Goal: Information Seeking & Learning: Compare options

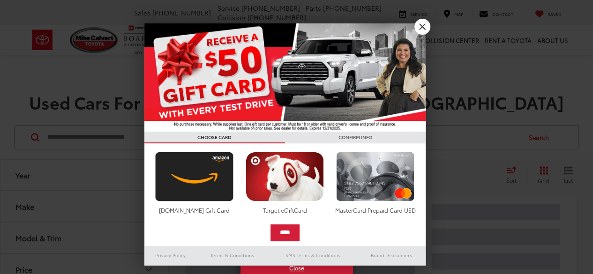
scroll to position [47, 0]
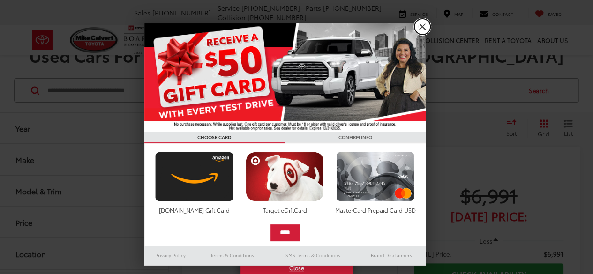
click at [424, 25] on link "X" at bounding box center [422, 27] width 16 height 16
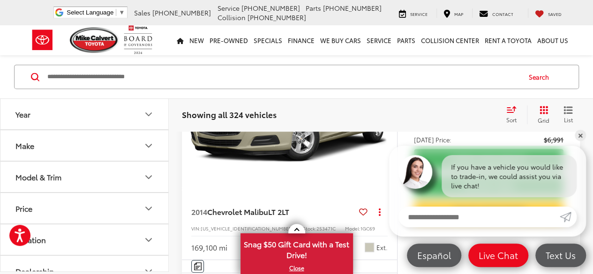
scroll to position [145, 0]
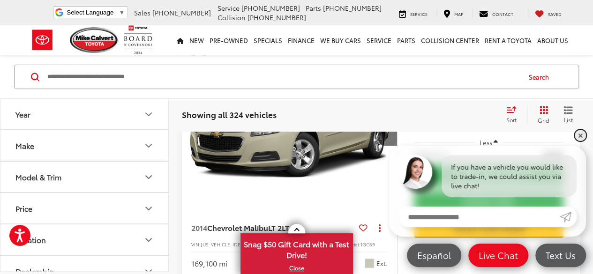
click at [581, 137] on link "✕" at bounding box center [580, 135] width 11 height 11
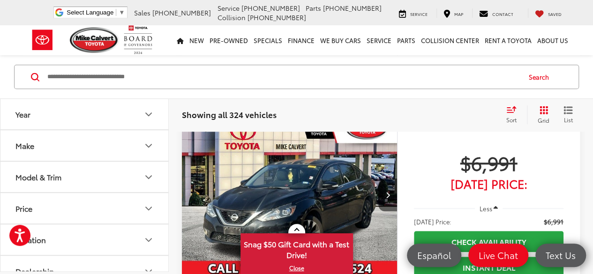
scroll to position [380, 0]
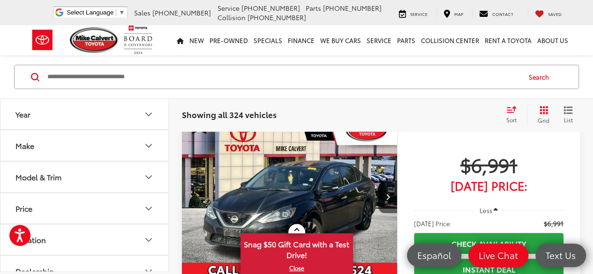
click at [506, 111] on icon "Select sort value" at bounding box center [511, 109] width 10 height 7
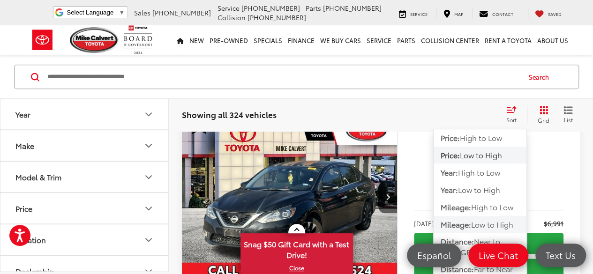
click at [493, 225] on span "Low to High" at bounding box center [492, 224] width 42 height 11
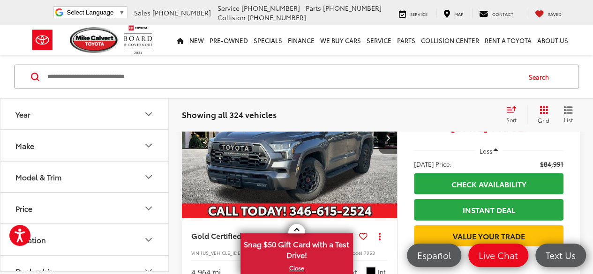
scroll to position [1373, 0]
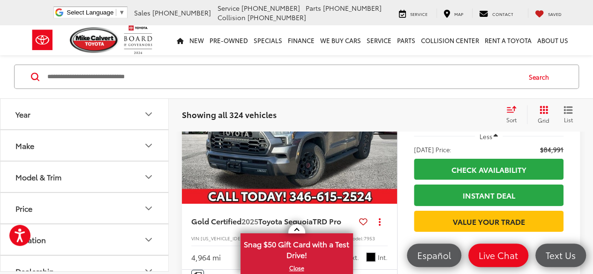
click at [148, 207] on icon "Price" at bounding box center [148, 208] width 11 height 11
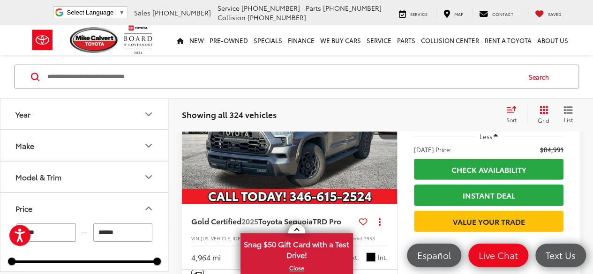
drag, startPoint x: 122, startPoint y: 232, endPoint x: 90, endPoint y: 230, distance: 32.4
click at [90, 230] on div "***** — ******" at bounding box center [84, 233] width 145 height 18
click at [366, 116] on div "Showing all 324 vehicles Clear All + 0" at bounding box center [340, 114] width 316 height 9
type input "******"
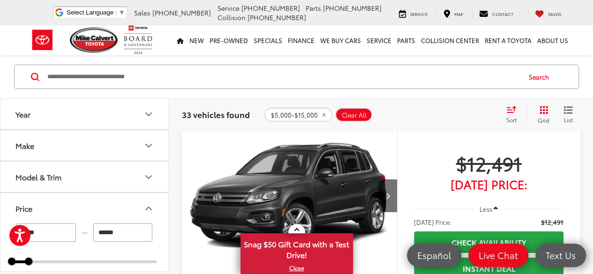
scroll to position [1607, 0]
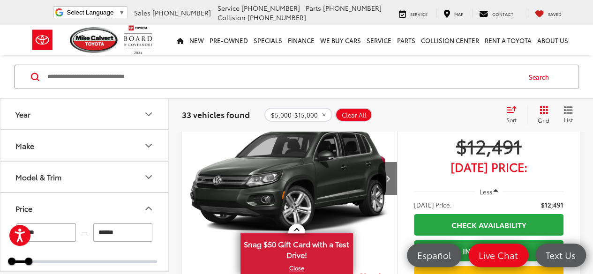
click at [511, 110] on icon "Select sort value" at bounding box center [511, 109] width 10 height 7
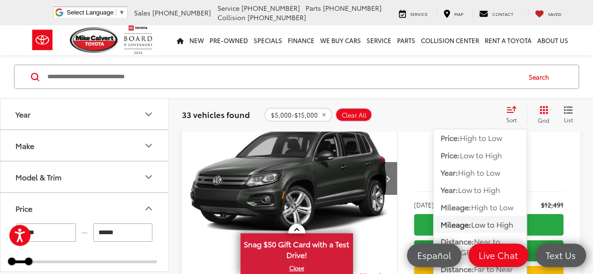
click at [477, 225] on span "Low to High" at bounding box center [492, 224] width 42 height 11
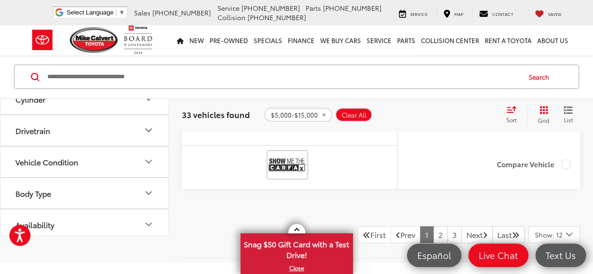
scroll to position [3388, 0]
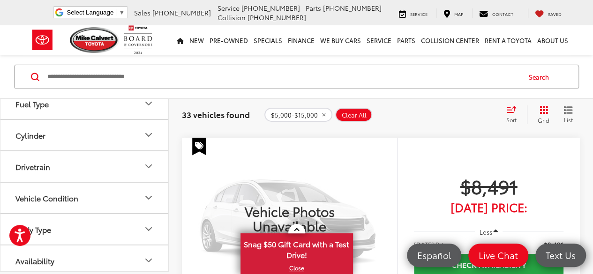
click at [517, 112] on div "Sort" at bounding box center [513, 114] width 25 height 19
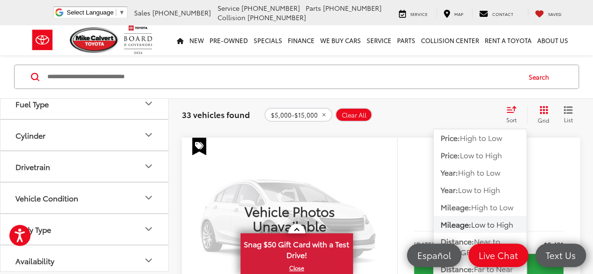
click at [484, 224] on span "Low to High" at bounding box center [492, 224] width 42 height 11
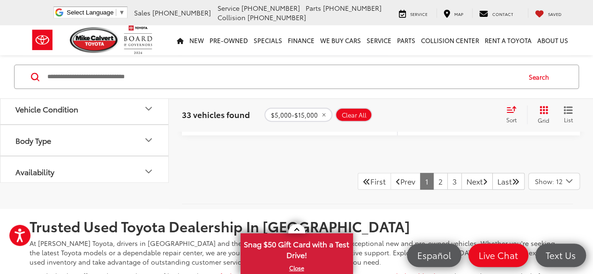
scroll to position [3716, 0]
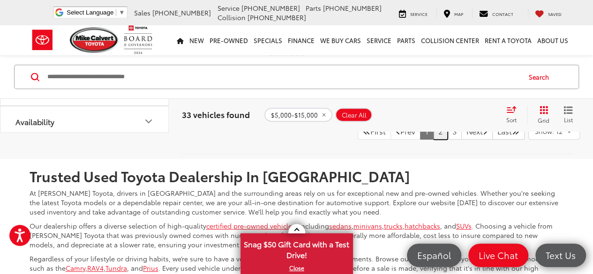
click at [433, 140] on link "2" at bounding box center [440, 131] width 15 height 17
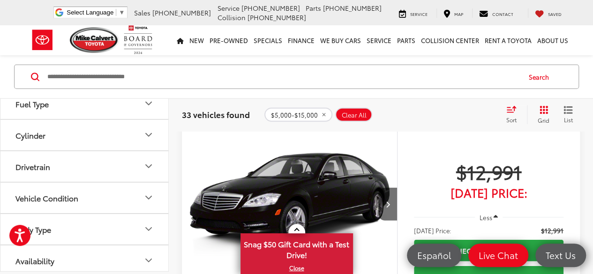
scroll to position [1326, 0]
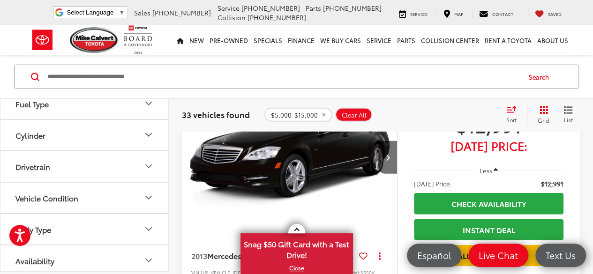
click at [507, 112] on icon "Select sort value" at bounding box center [511, 110] width 8 height 6
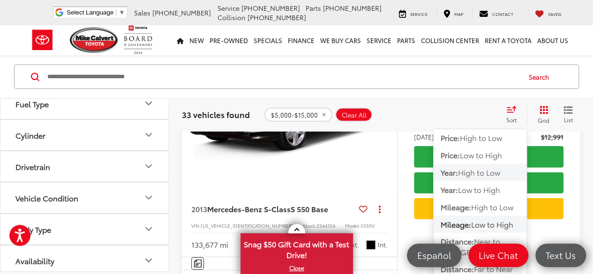
scroll to position [1419, 0]
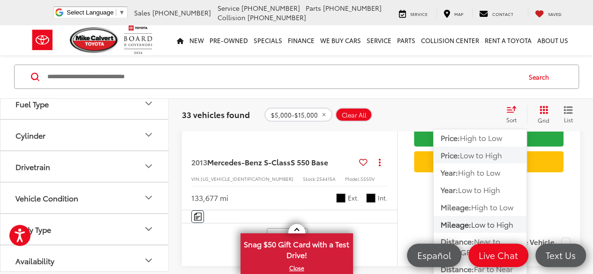
click at [474, 156] on span "Low to High" at bounding box center [481, 154] width 42 height 11
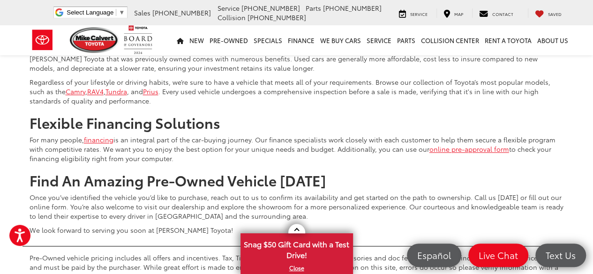
scroll to position [3763, 0]
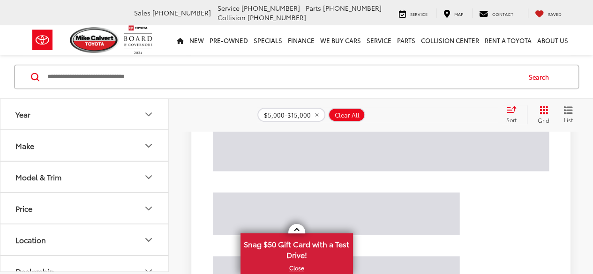
scroll to position [150, 0]
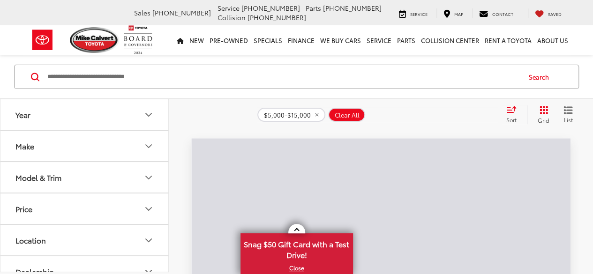
scroll to position [60, 0]
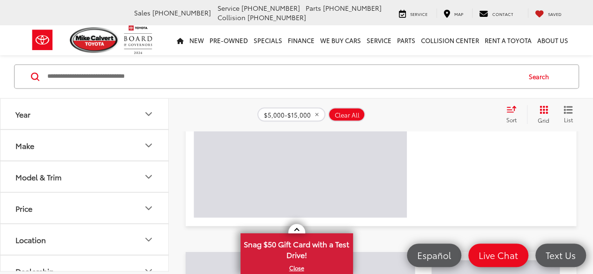
scroll to position [467, 0]
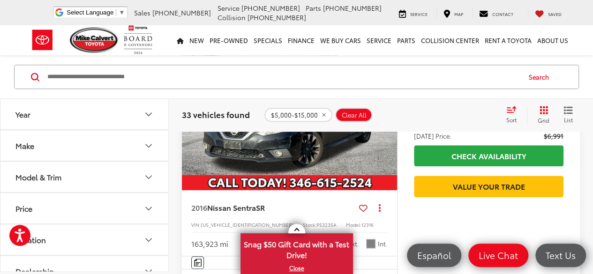
scroll to position [1602, 0]
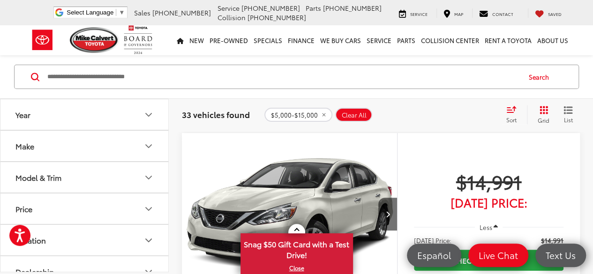
click at [514, 112] on icon "Select sort value" at bounding box center [511, 109] width 10 height 7
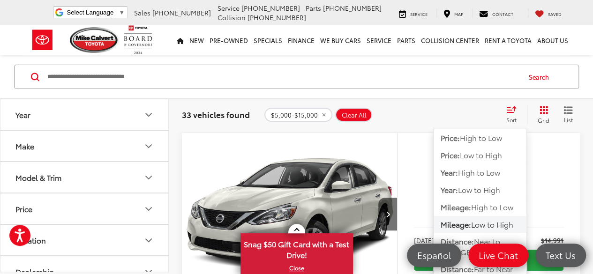
click at [497, 224] on span "Low to High" at bounding box center [492, 224] width 42 height 11
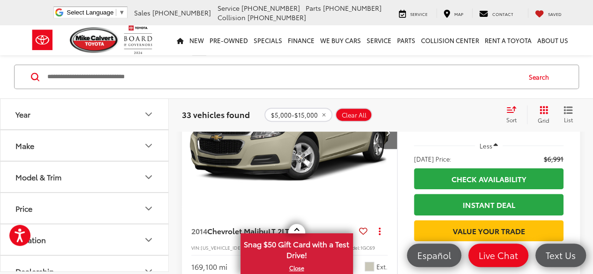
scroll to position [246, 0]
